Goal: Find specific page/section: Find specific page/section

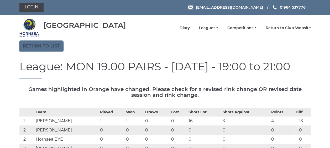
click at [39, 46] on link "Return to list" at bounding box center [41, 46] width 44 height 10
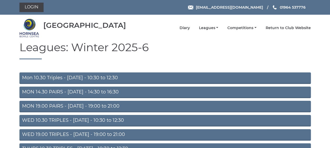
click at [32, 134] on link "WED 19.00 TRIPLES - Wednesday - 19:00 to 21:00" at bounding box center [165, 135] width 292 height 12
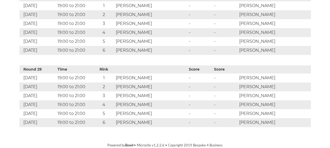
scroll to position [2239, 0]
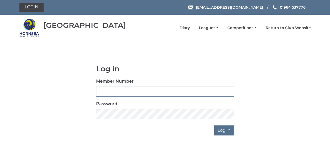
click at [124, 91] on input "Member Number" at bounding box center [165, 92] width 138 height 10
